Goal: Task Accomplishment & Management: Use online tool/utility

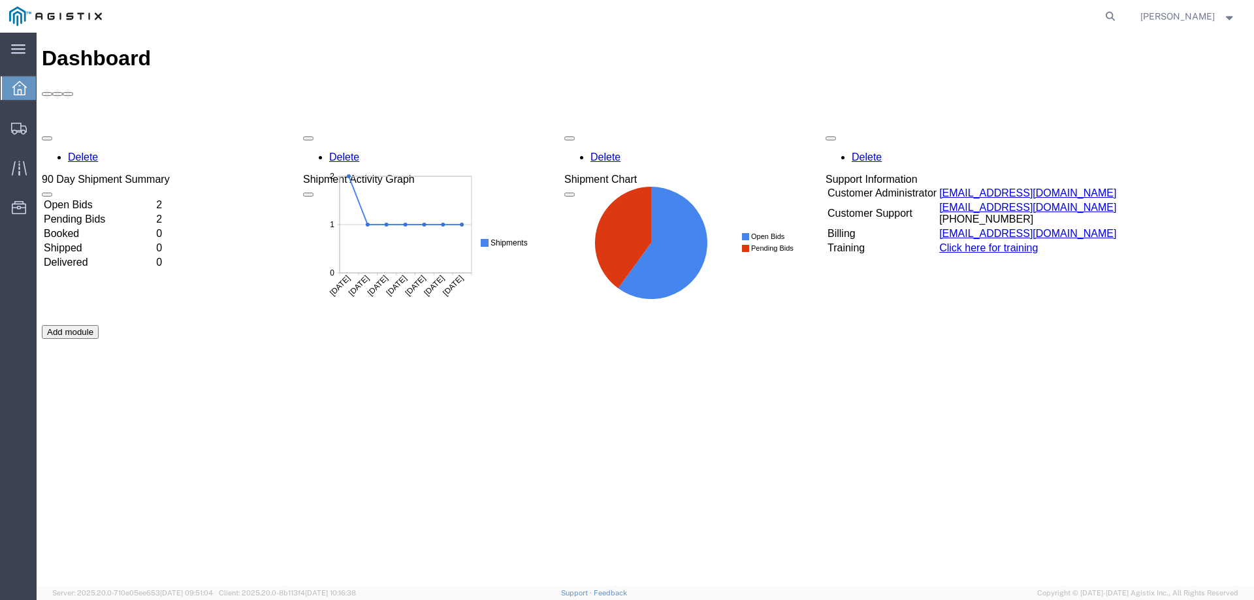
click at [107, 199] on td "Open Bids" at bounding box center [98, 205] width 111 height 13
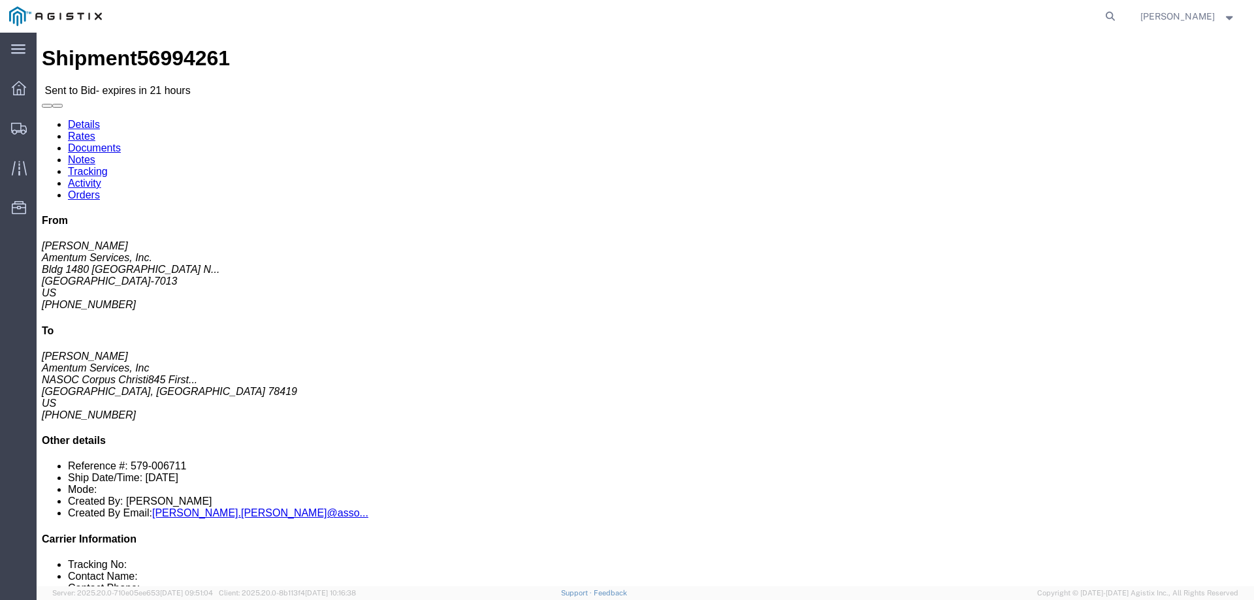
click button "button"
click link "Enter / Modify Bid"
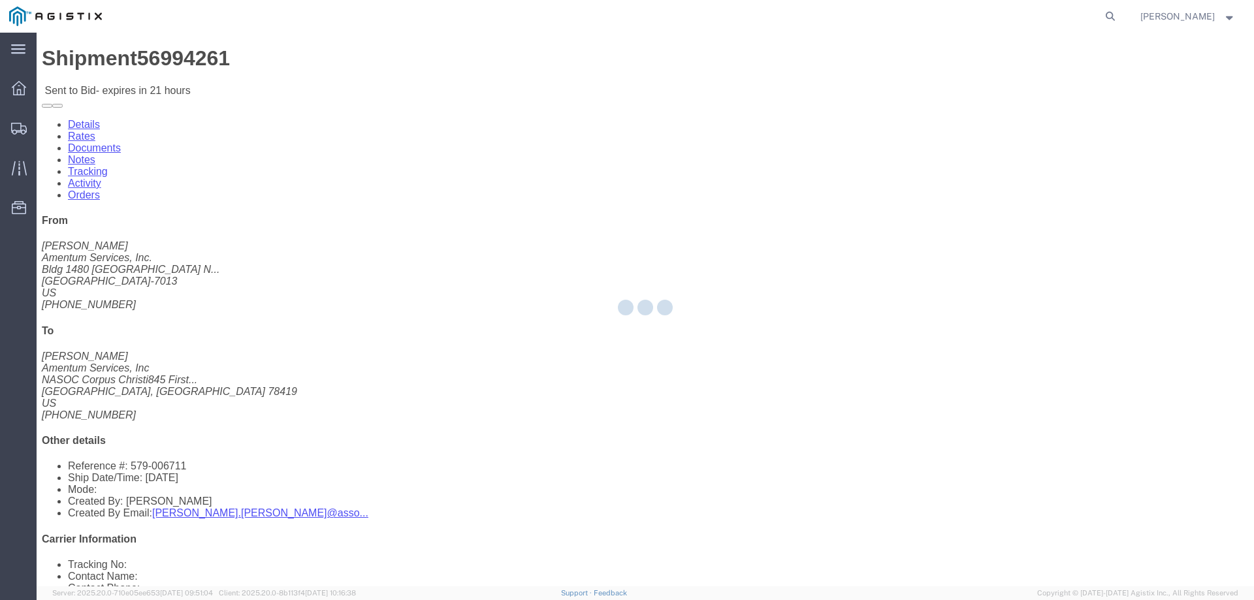
select select "23073"
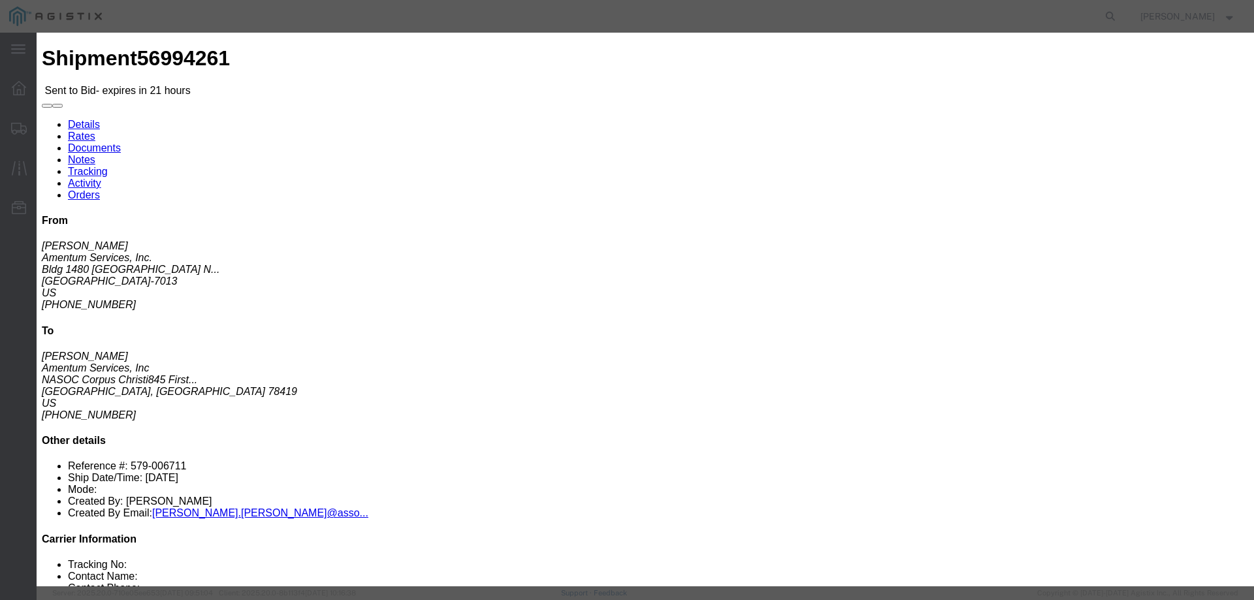
click select "Select Air Ocean TL Standard 3 - 5 Day"
select select "42723"
click select "Select Air Ocean TL Standard 3 - 5 Day"
click input "text"
type input "56994261"
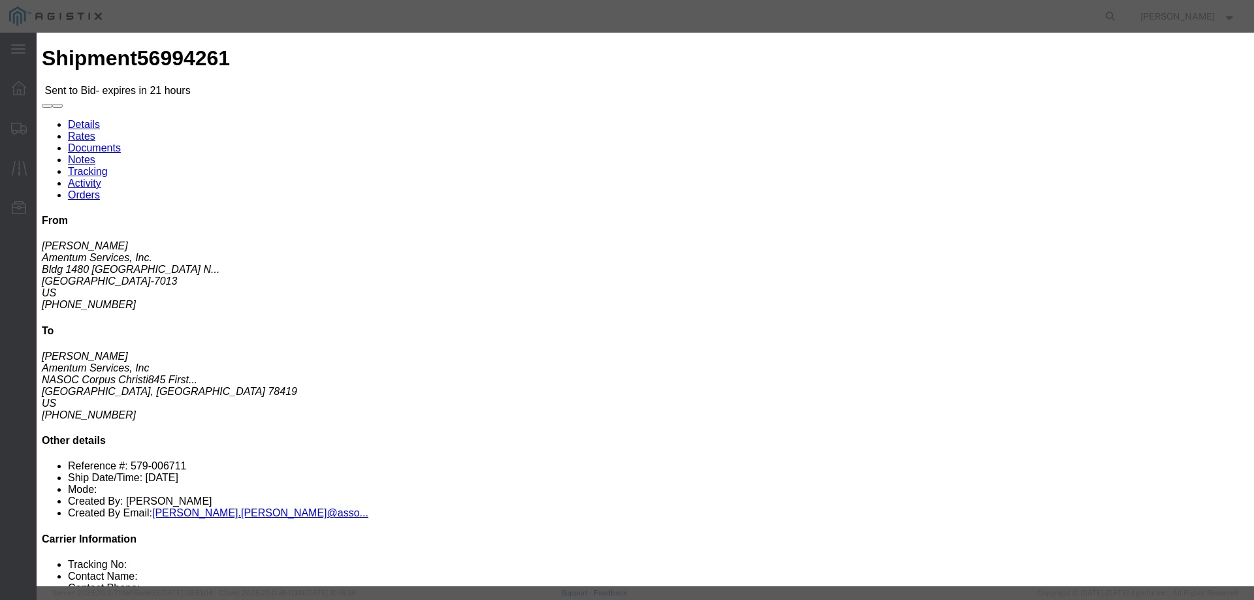
click input "number"
type input "3450"
click textarea
click textarea "STRAIGHT TRUCK NO ADDITIONAL INSURANCE REQUESTED"
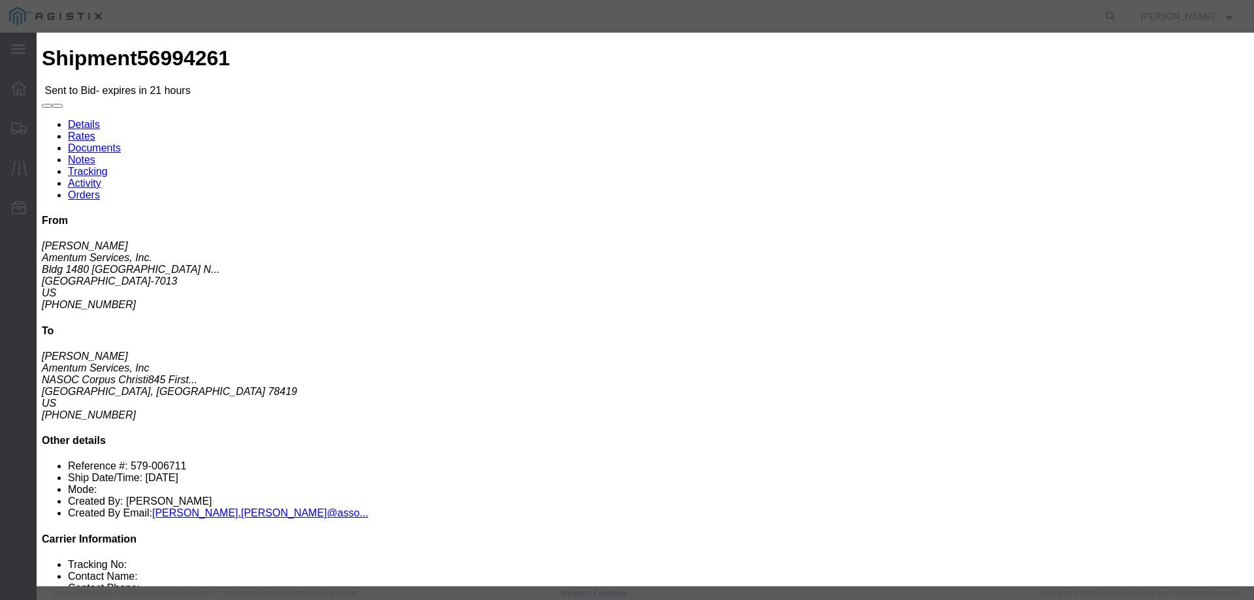
type textarea "STRAIGHT TRUCK NO ADDITIONAL INSURANCE REQUESTED"
click button "Submit"
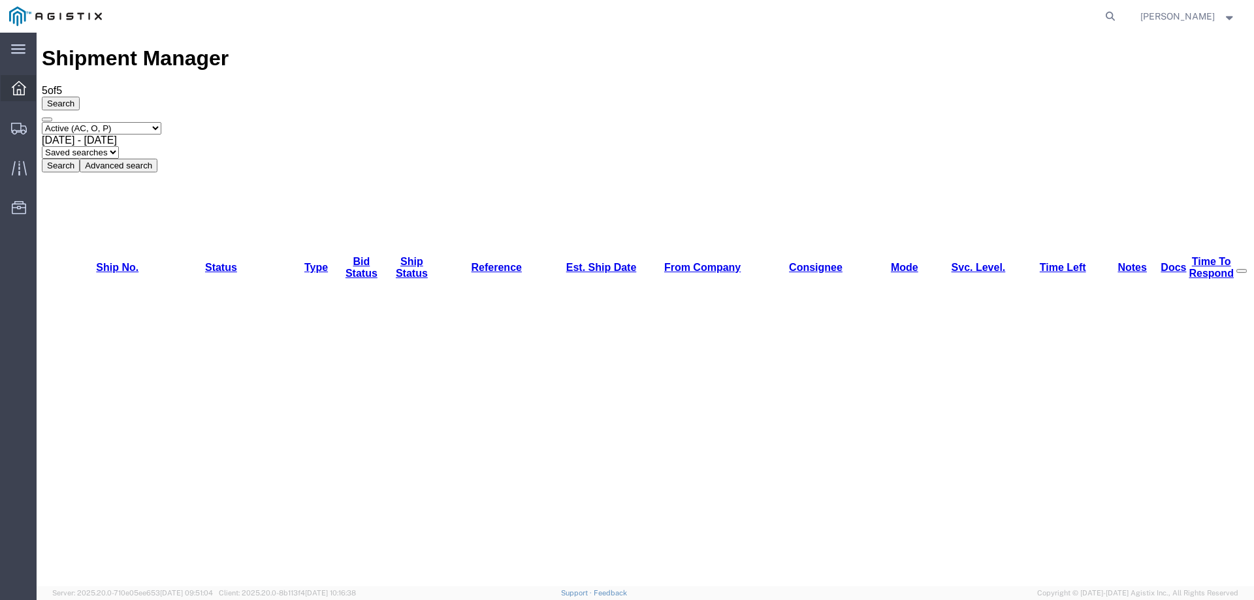
click at [45, 82] on span "Dashboard" at bounding box center [40, 88] width 9 height 26
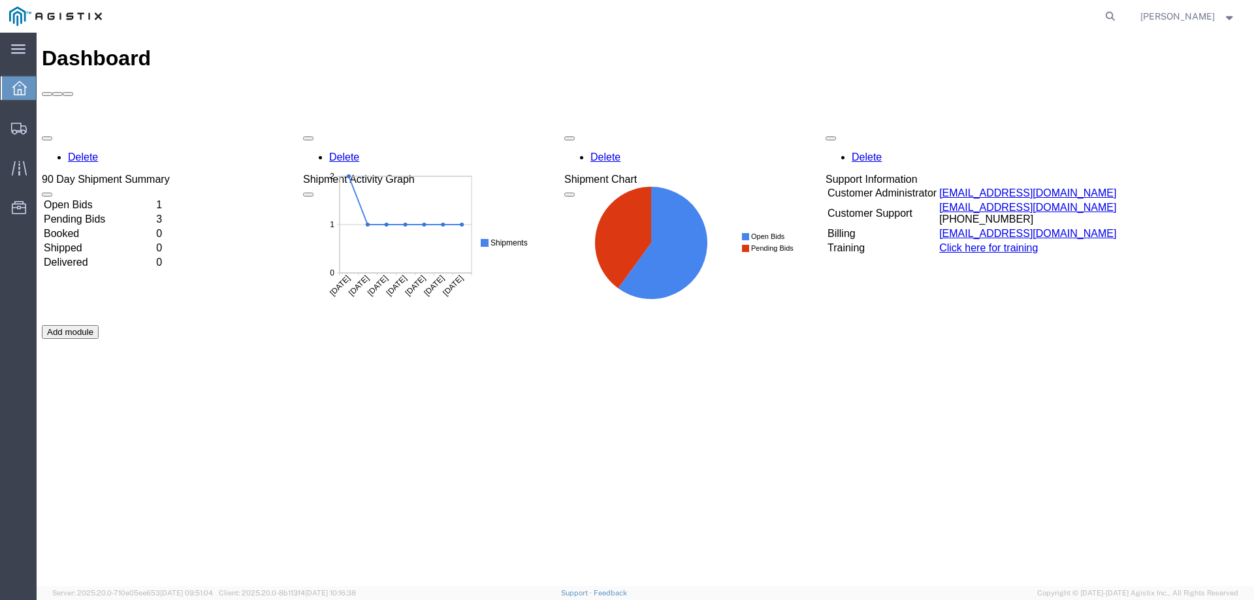
click at [95, 199] on td "Open Bids" at bounding box center [98, 205] width 111 height 13
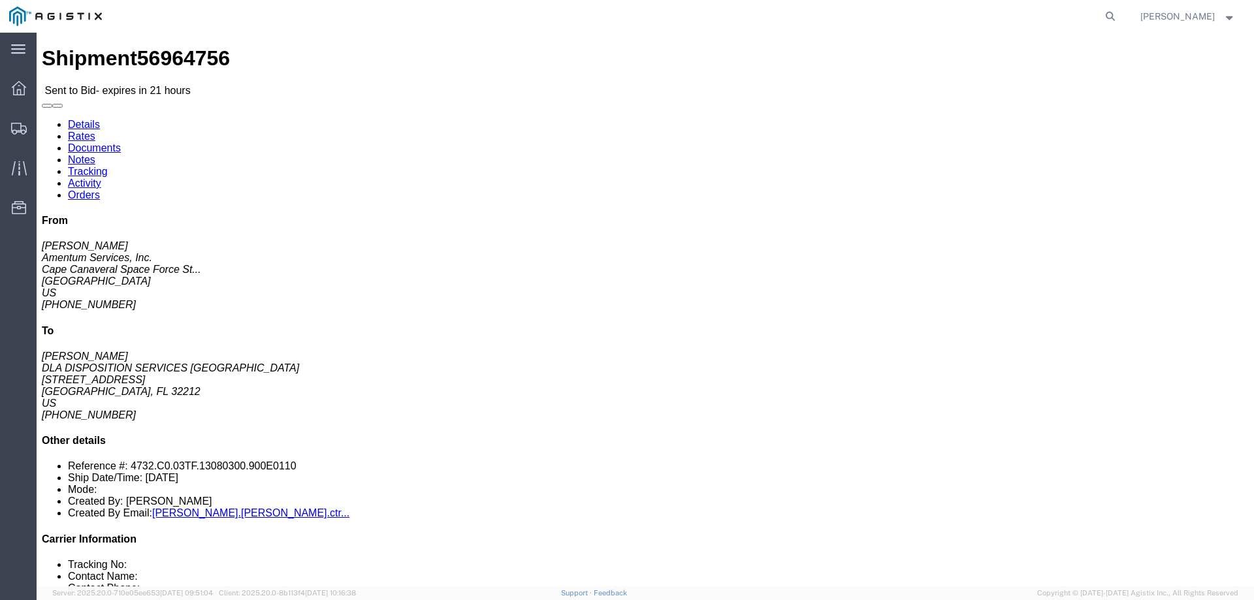
click button "button"
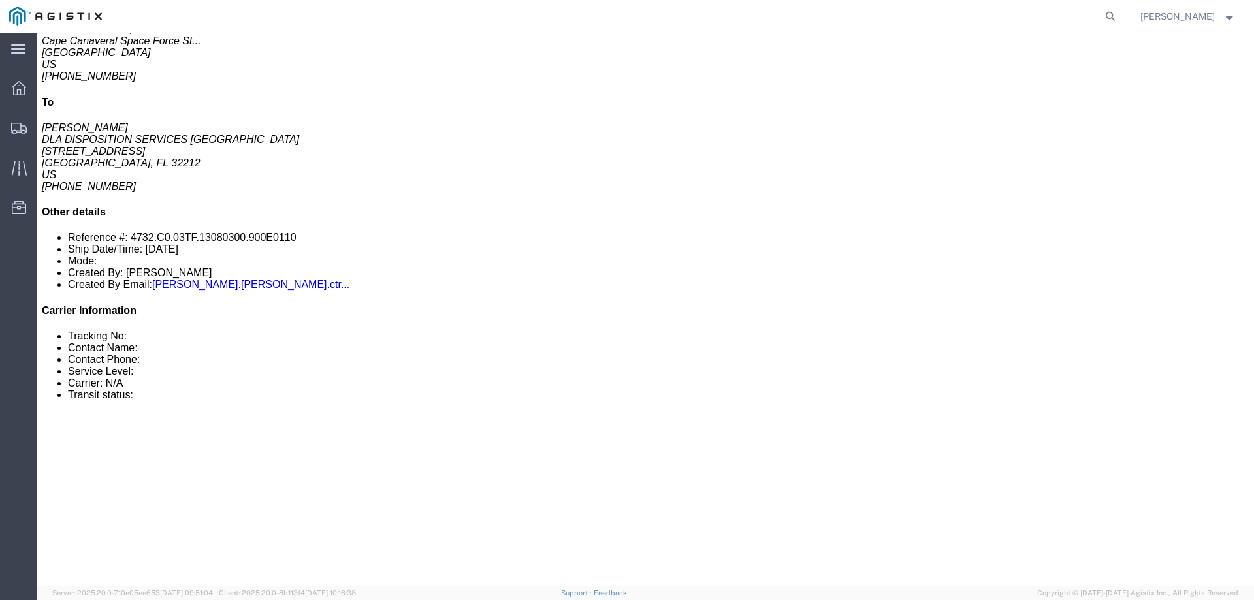
scroll to position [261, 0]
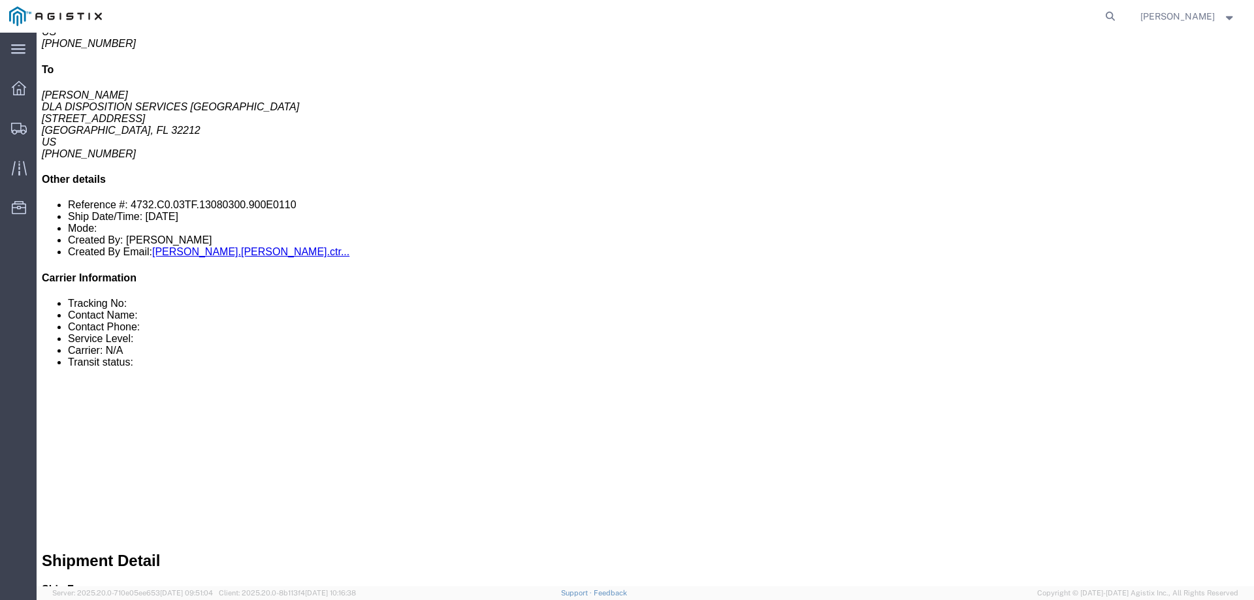
drag, startPoint x: 233, startPoint y: 195, endPoint x: 25, endPoint y: 165, distance: 209.2
click div "Total weight: 14000.00 LBS Dimensions: L 189.00 x W 100.00 x H 117.00 IN Device…"
copy div "Total weight: 14000.00 LBS Dimensions: L 189.00 x W 100.00 x H 117.00 IN"
drag, startPoint x: 548, startPoint y: 193, endPoint x: 344, endPoint y: 170, distance: 205.0
click div "Total weight: 14000.00 LBS Dimensions: L 192.00 x W 100.00 x H 123.00 IN Device…"
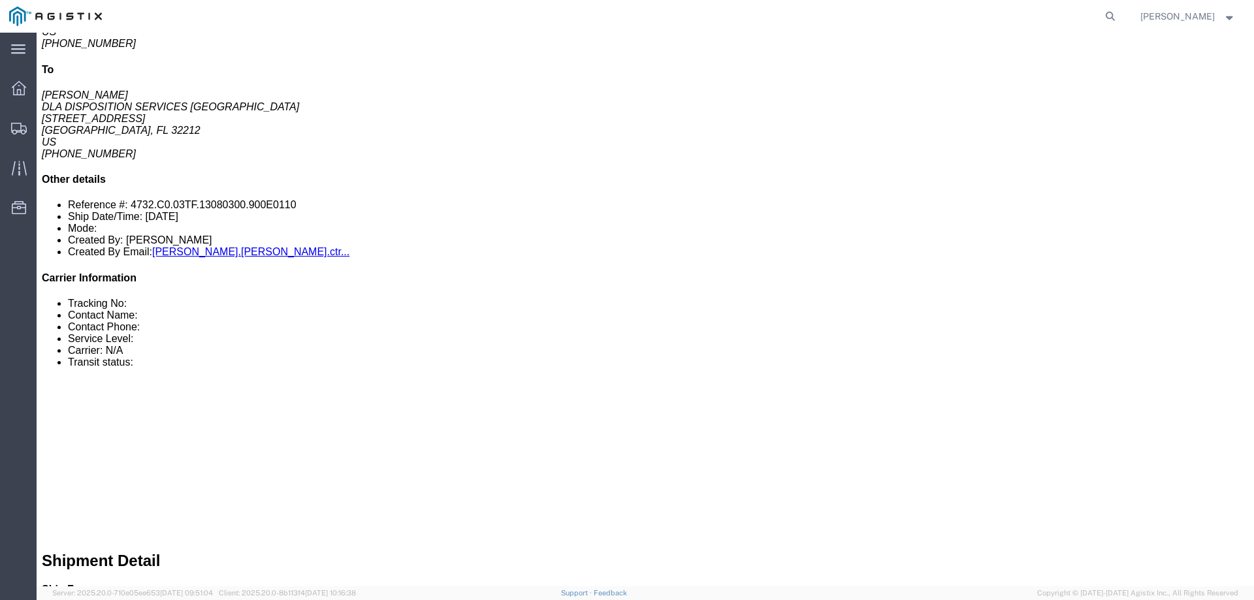
copy div "Total weight: 14000.00 LBS Dimensions: L 192.00 x W 100.00 x H 123.00 IN"
